Goal: Transaction & Acquisition: Purchase product/service

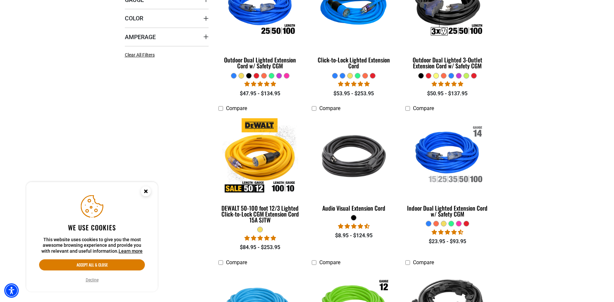
scroll to position [235, 0]
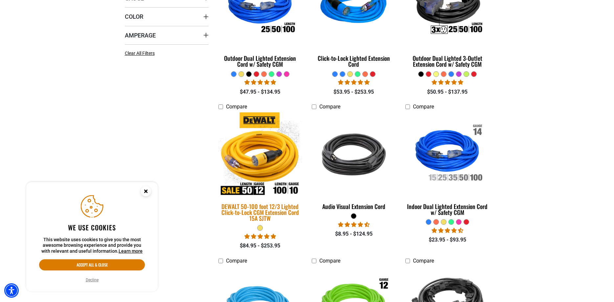
click at [275, 167] on img at bounding box center [260, 154] width 92 height 84
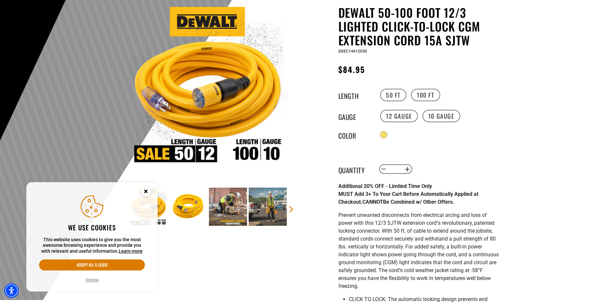
scroll to position [67, 0]
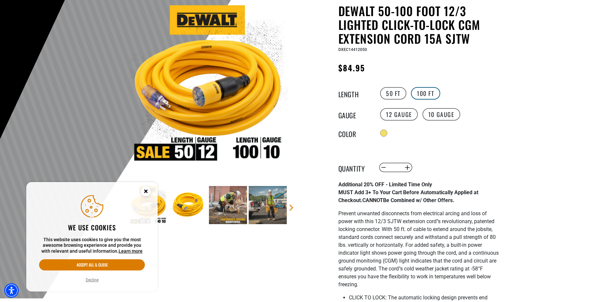
click at [433, 96] on label "100 FT" at bounding box center [425, 93] width 29 height 12
click at [440, 115] on label "10 Gauge" at bounding box center [441, 114] width 38 height 12
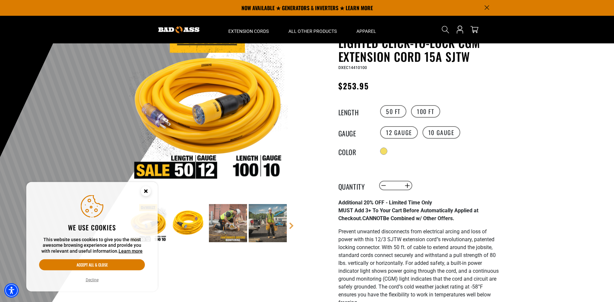
scroll to position [34, 0]
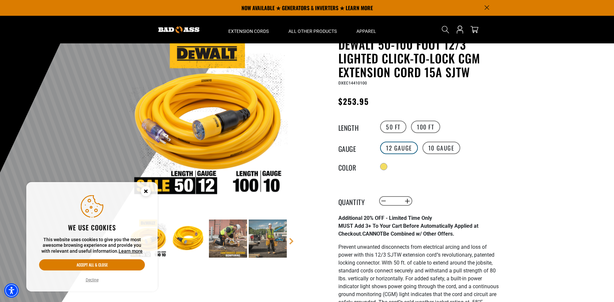
click at [400, 146] on label "12 Gauge" at bounding box center [399, 148] width 38 height 12
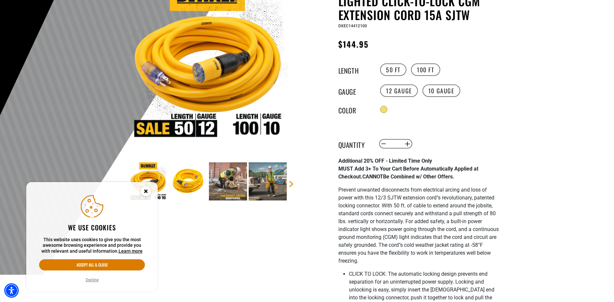
scroll to position [134, 0]
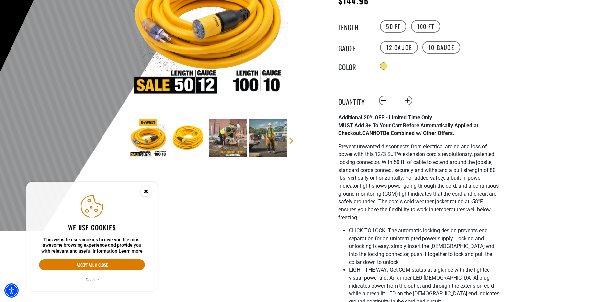
click at [149, 191] on circle "Close this option" at bounding box center [146, 191] width 10 height 10
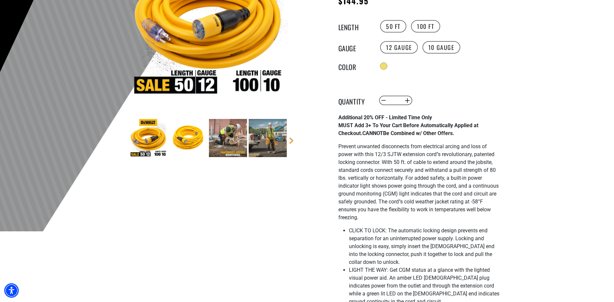
click at [262, 145] on img at bounding box center [268, 138] width 38 height 38
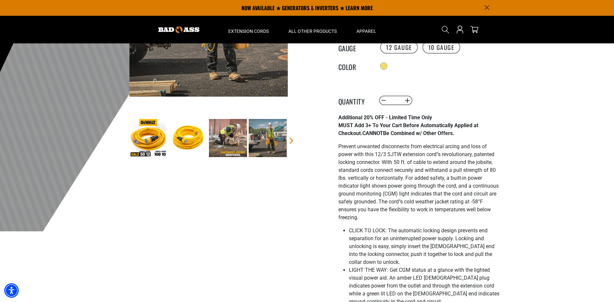
scroll to position [101, 0]
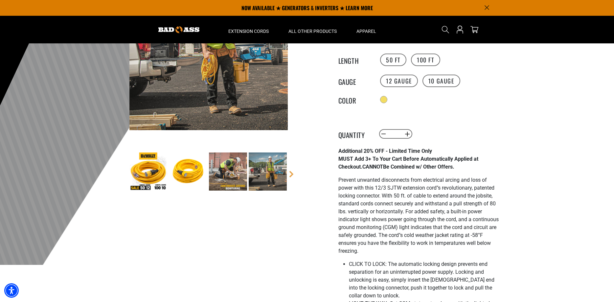
click at [241, 180] on img at bounding box center [228, 171] width 38 height 38
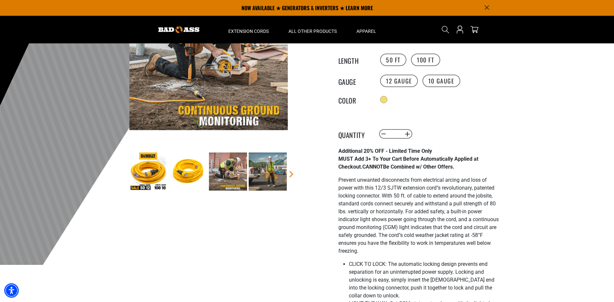
click at [191, 169] on img at bounding box center [188, 171] width 38 height 38
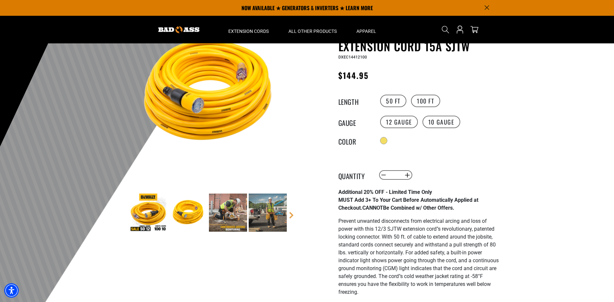
scroll to position [34, 0]
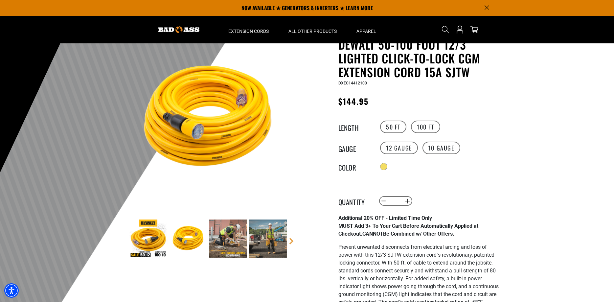
click at [158, 243] on img at bounding box center [148, 238] width 38 height 38
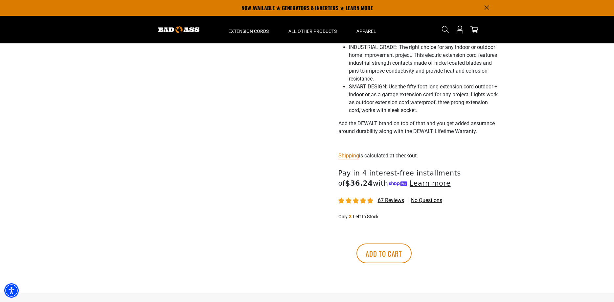
scroll to position [0, 0]
